Goal: Find specific page/section: Find specific page/section

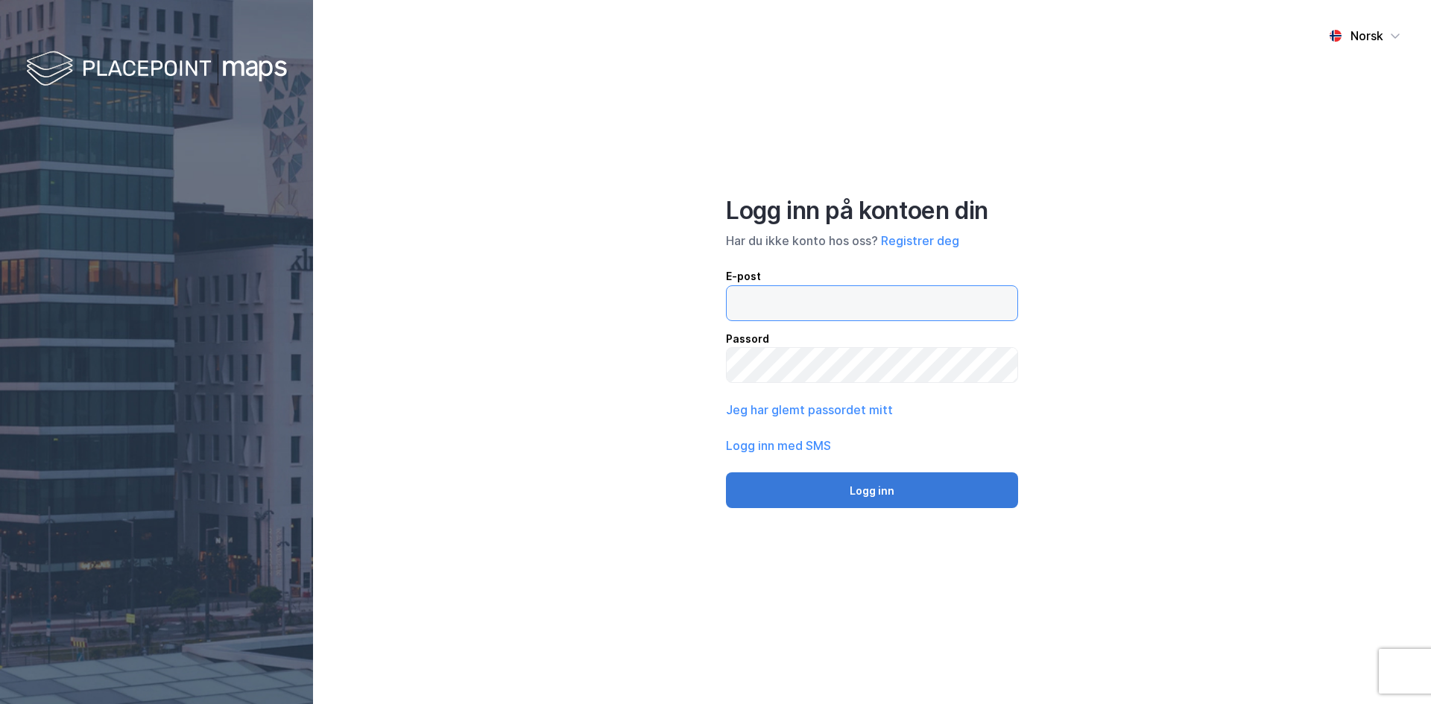
type input "[PERSON_NAME][EMAIL_ADDRESS][DOMAIN_NAME]"
click at [893, 497] on button "Logg inn" at bounding box center [872, 491] width 292 height 36
